Goal: Transaction & Acquisition: Purchase product/service

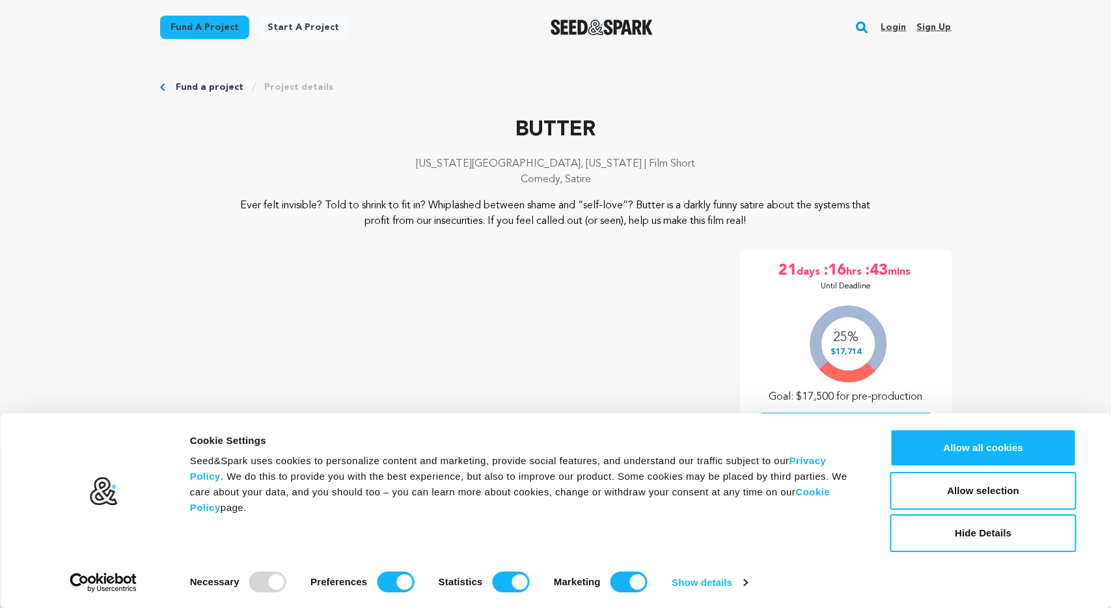
scroll to position [1896, 0]
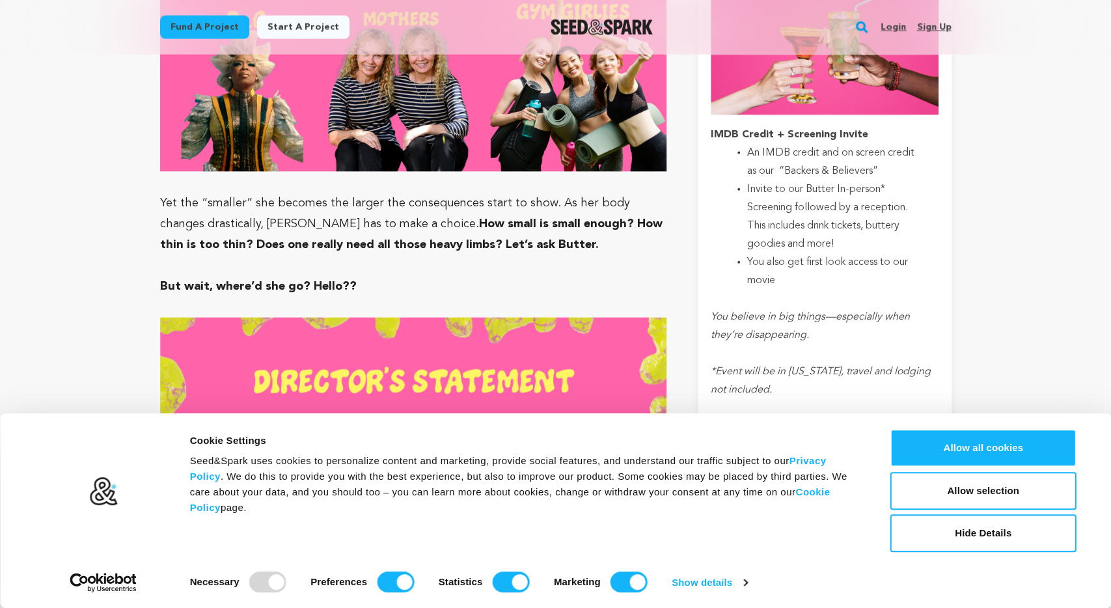
click at [865, 430] on div "Cookie Settings Seed&Spark uses cookies to personalize content and marketing, p…" at bounding box center [530, 490] width 689 height 123
click at [866, 425] on div "Consent Details [#IABV2SETTINGS#] About Cookie Settings Seed&Spark uses cookies…" at bounding box center [555, 510] width 1111 height 195
click at [926, 489] on button "Allow selection" at bounding box center [984, 491] width 186 height 38
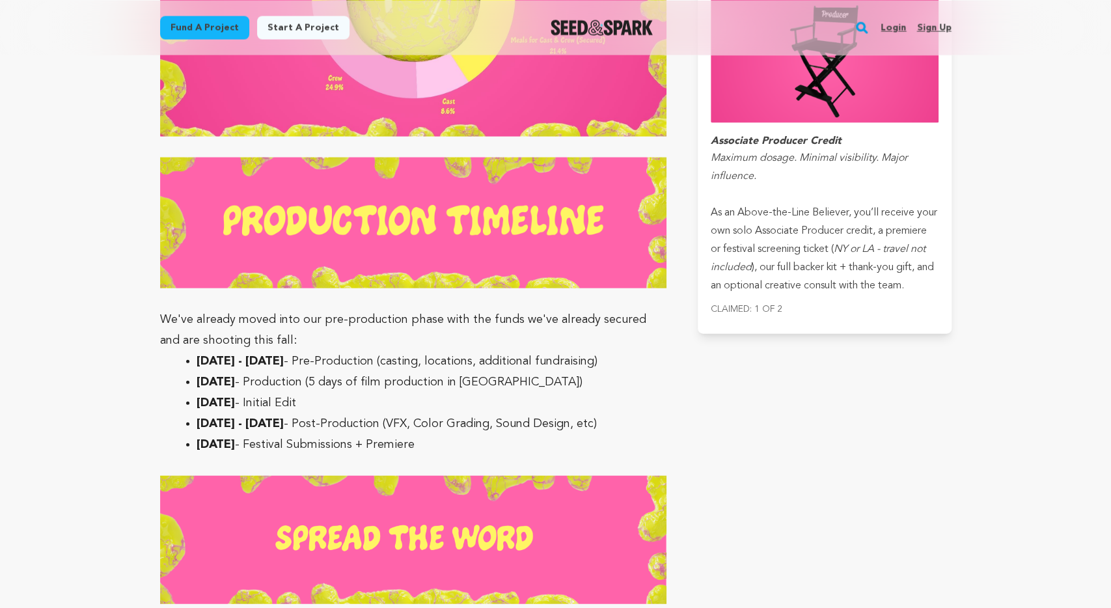
scroll to position [5213, 0]
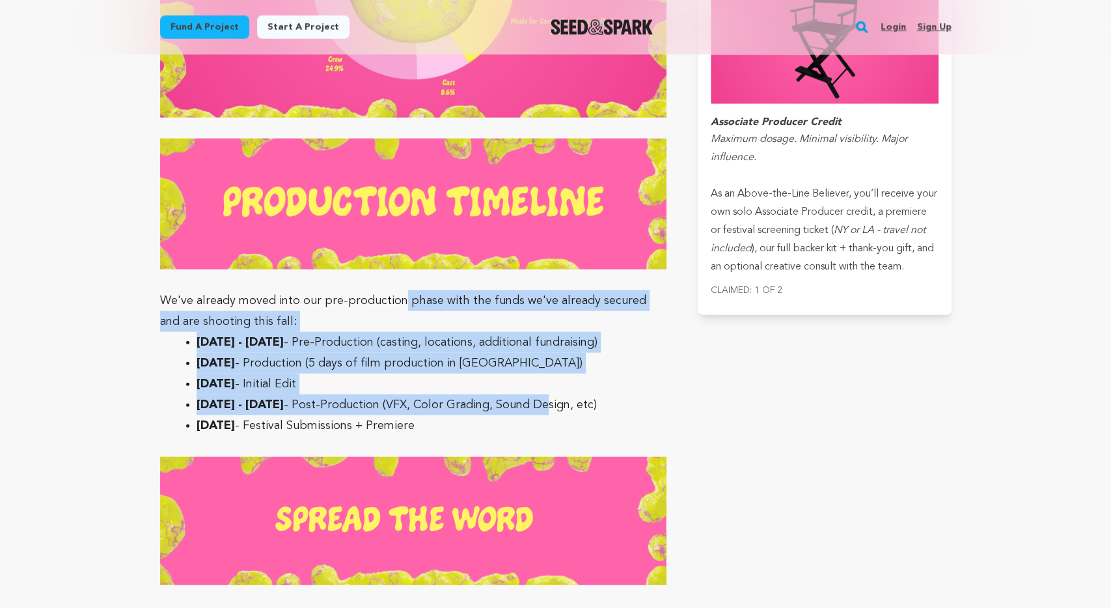
drag, startPoint x: 400, startPoint y: 256, endPoint x: 563, endPoint y: 366, distance: 196.1
click at [563, 374] on li "[DATE] - Initial Edit" at bounding box center [424, 384] width 455 height 21
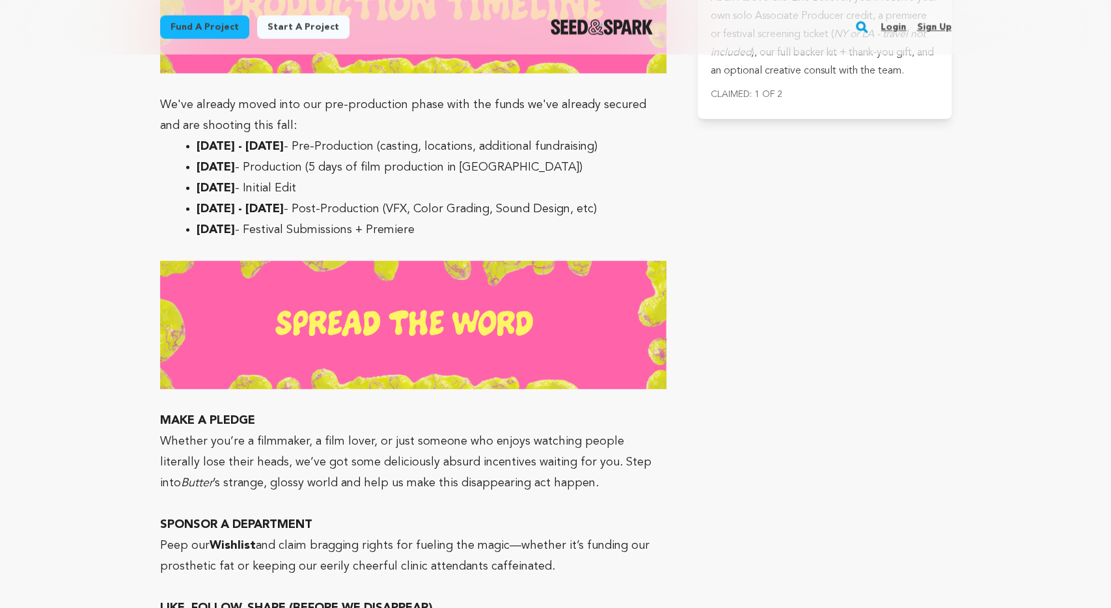
scroll to position [5416, 0]
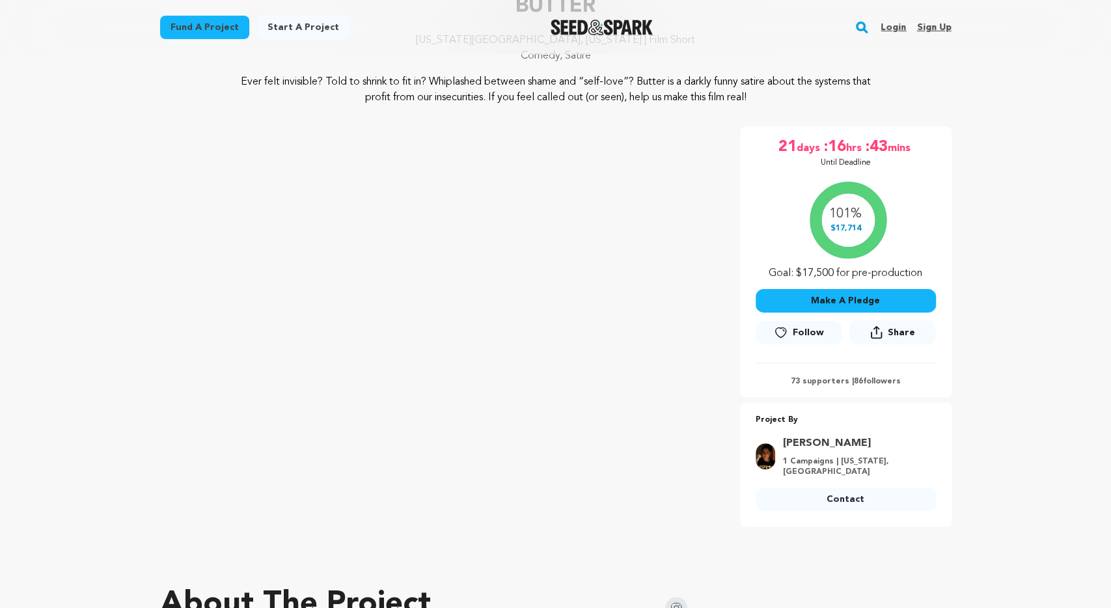
scroll to position [271, 0]
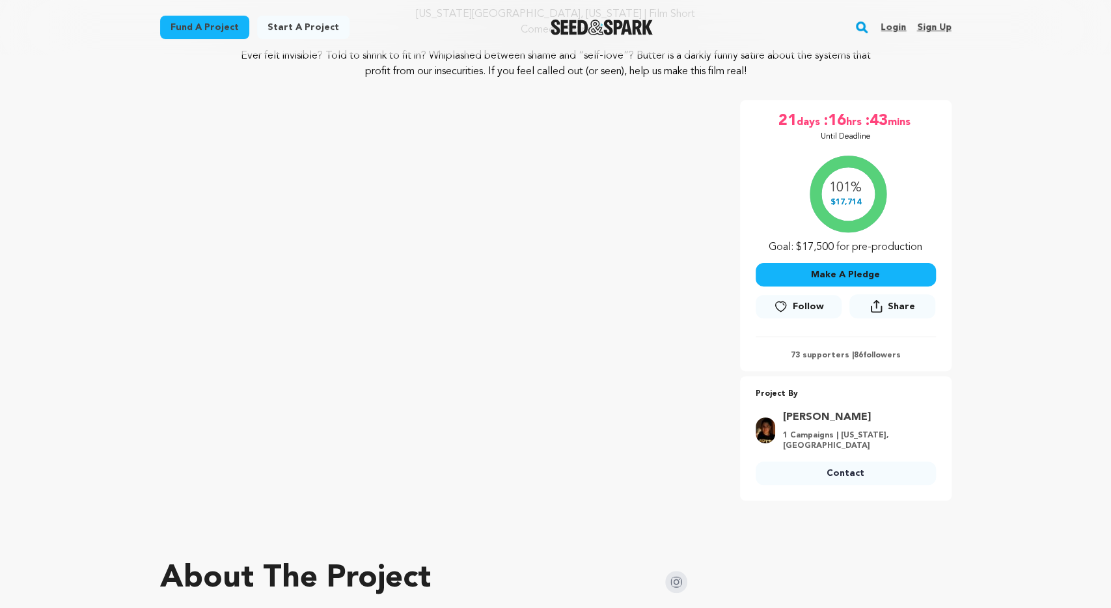
scroll to position [68, 0]
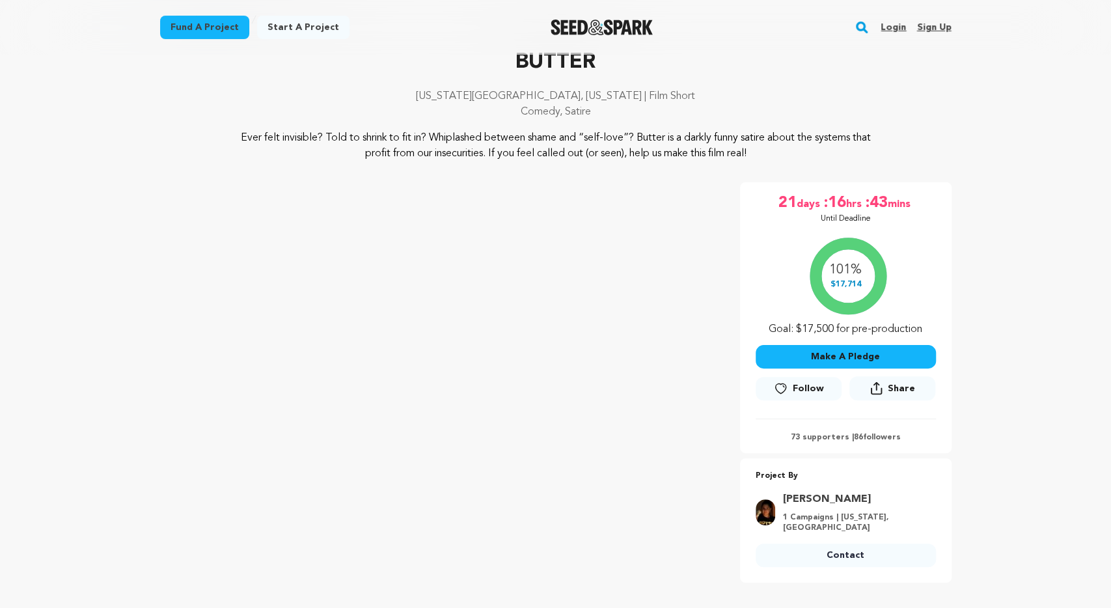
click at [911, 365] on button "Make A Pledge" at bounding box center [846, 356] width 180 height 23
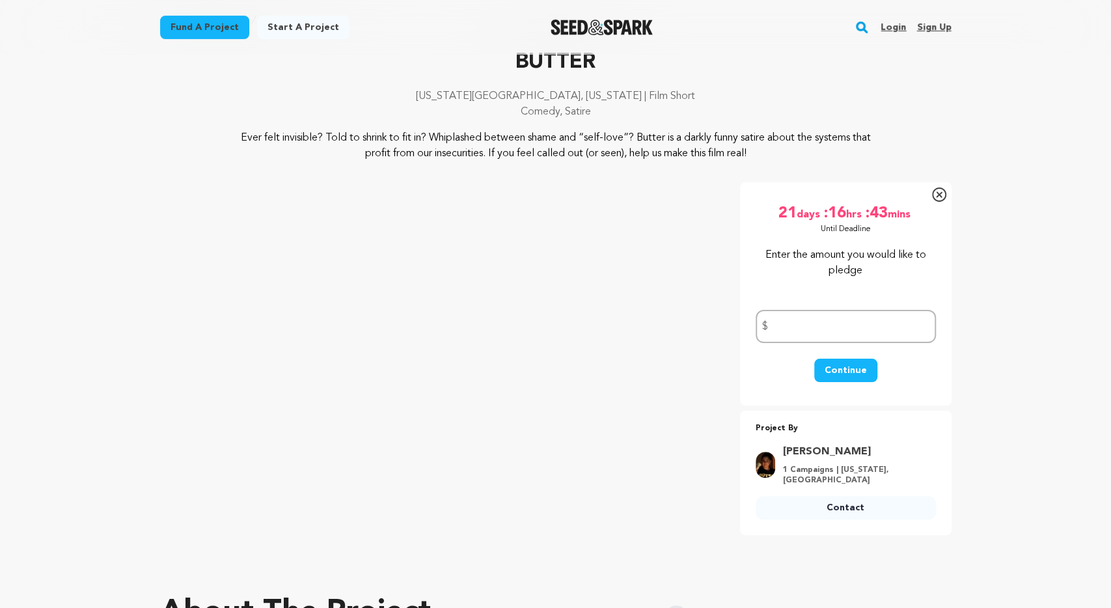
click at [934, 200] on icon at bounding box center [939, 194] width 14 height 14
